Goal: Transaction & Acquisition: Subscribe to service/newsletter

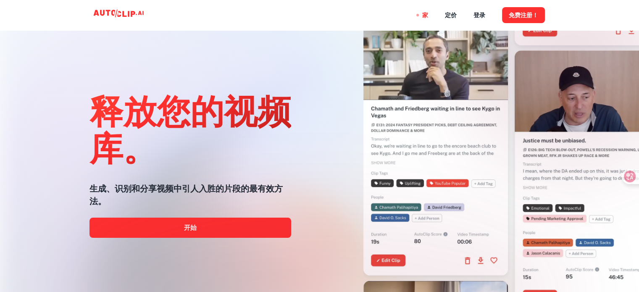
click at [203, 230] on div at bounding box center [319, 292] width 511 height 168
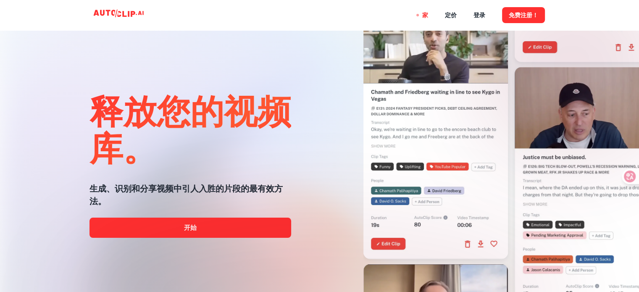
click at [193, 225] on div at bounding box center [319, 292] width 511 height 168
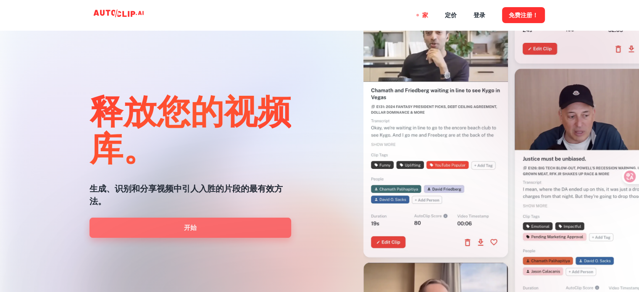
click at [163, 225] on link "开始" at bounding box center [191, 228] width 202 height 20
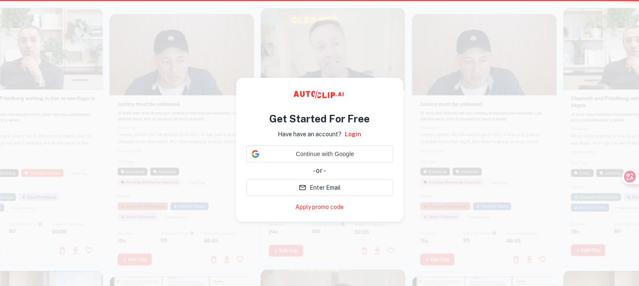
click at [163, 225] on div at bounding box center [182, 142] width 145 height 257
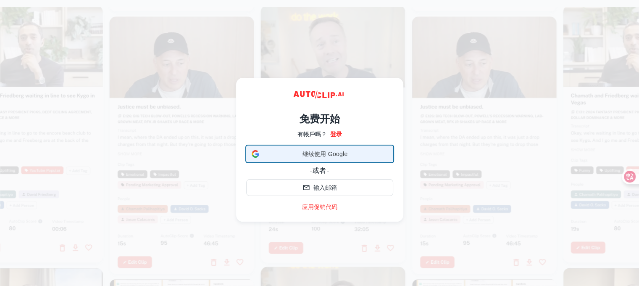
click at [275, 155] on span "继续使用 Google" at bounding box center [325, 154] width 125 height 9
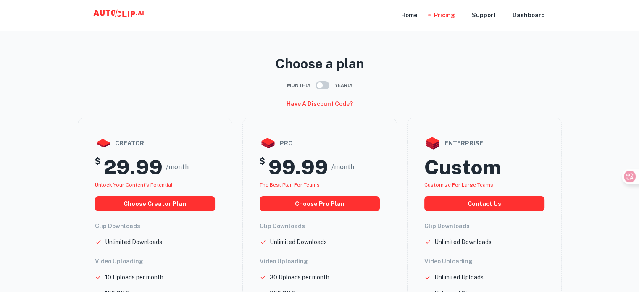
click at [98, 11] on icon at bounding box center [120, 15] width 84 height 17
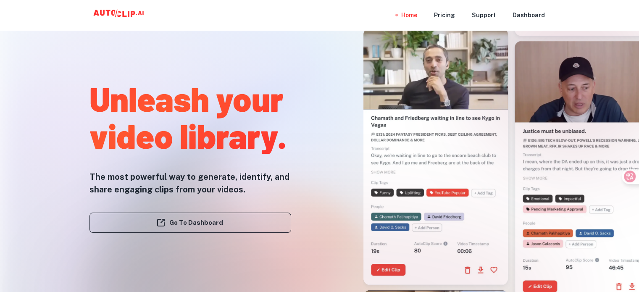
click at [148, 223] on link "Go To Dashboard" at bounding box center [191, 223] width 202 height 20
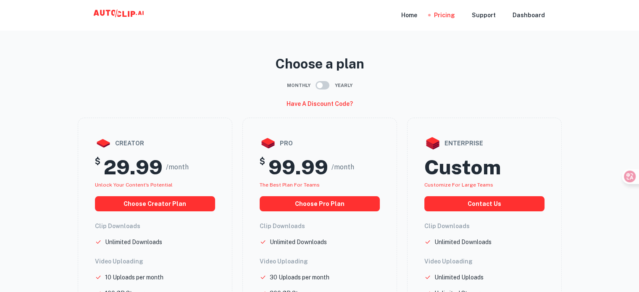
click at [11, 102] on main "Choose a plan Monthly Yearly Have a discount code? creator $ 29.99 /month Unloc…" at bounding box center [319, 274] width 639 height 535
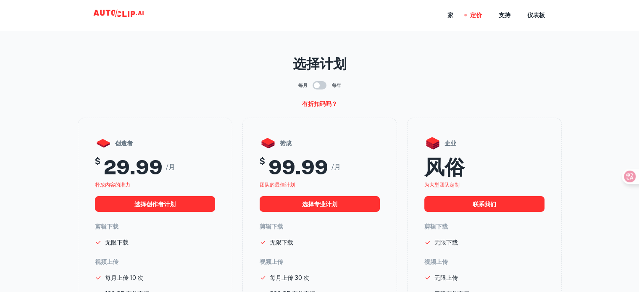
click at [106, 11] on icon at bounding box center [120, 15] width 84 height 17
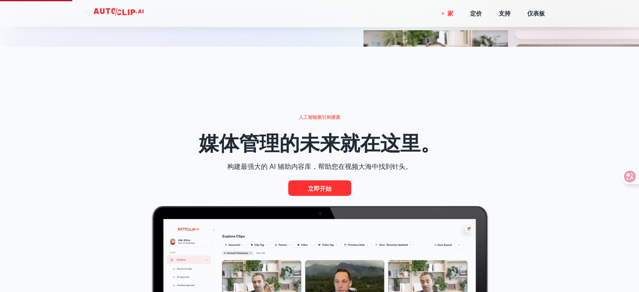
scroll to position [294, 0]
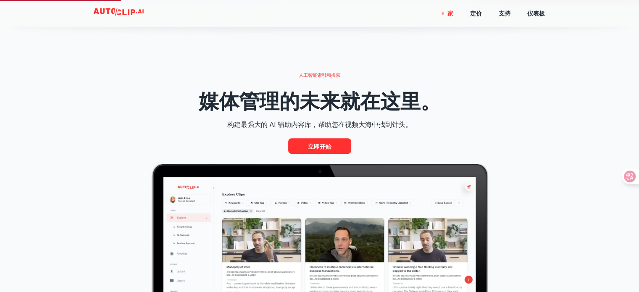
click at [308, 138] on div "立即开始" at bounding box center [320, 146] width 484 height 16
click at [309, 145] on font "立即开始" at bounding box center [320, 146] width 24 height 7
